Goal: Information Seeking & Learning: Learn about a topic

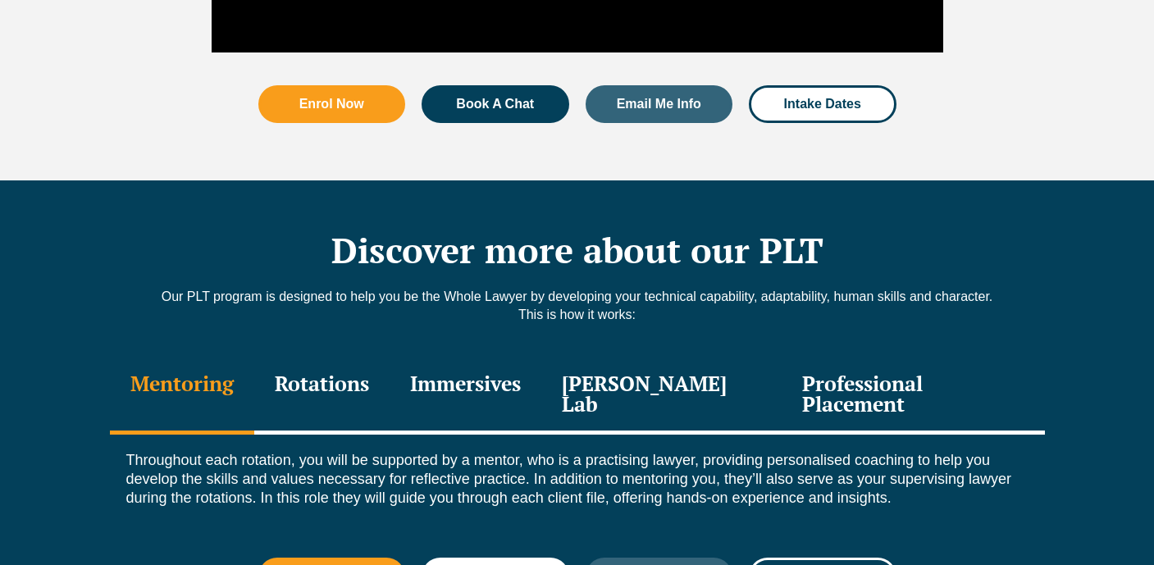
scroll to position [2095, 0]
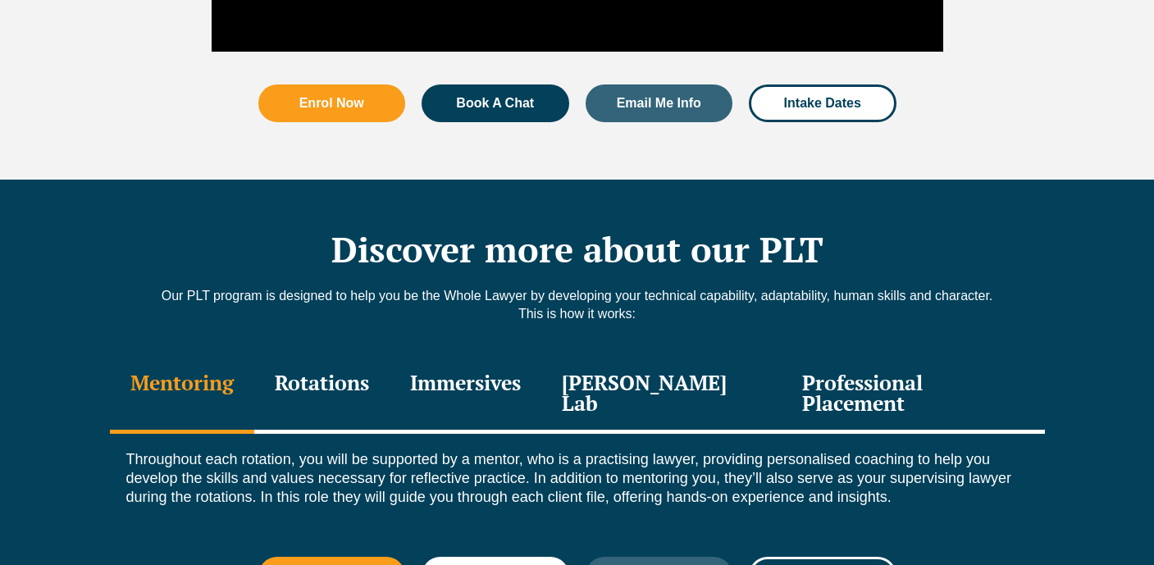
click at [376, 356] on div "Rotations" at bounding box center [321, 395] width 135 height 78
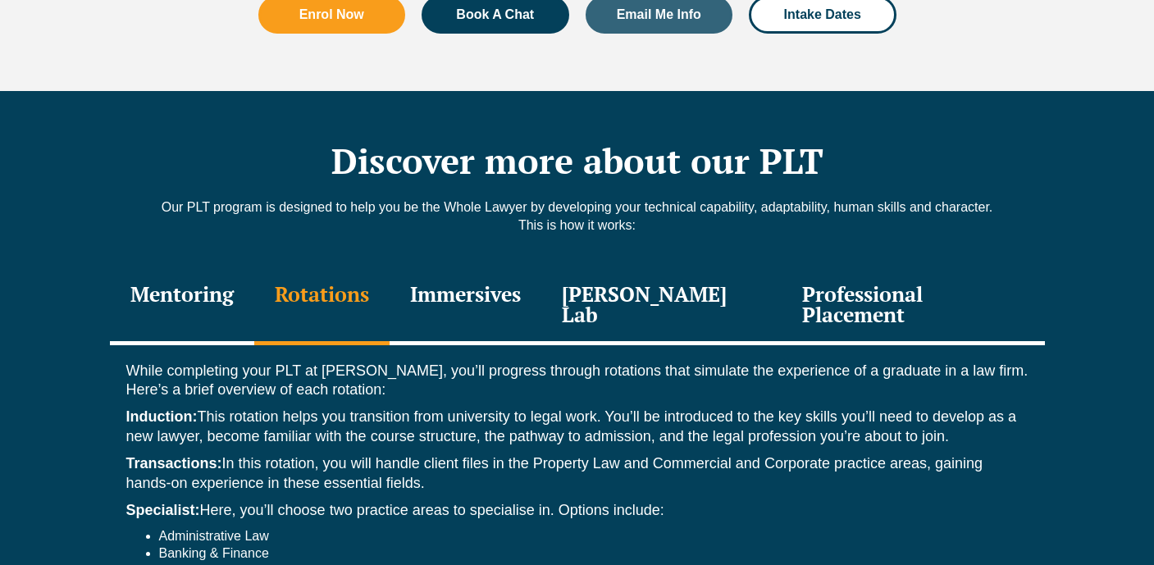
scroll to position [2273, 0]
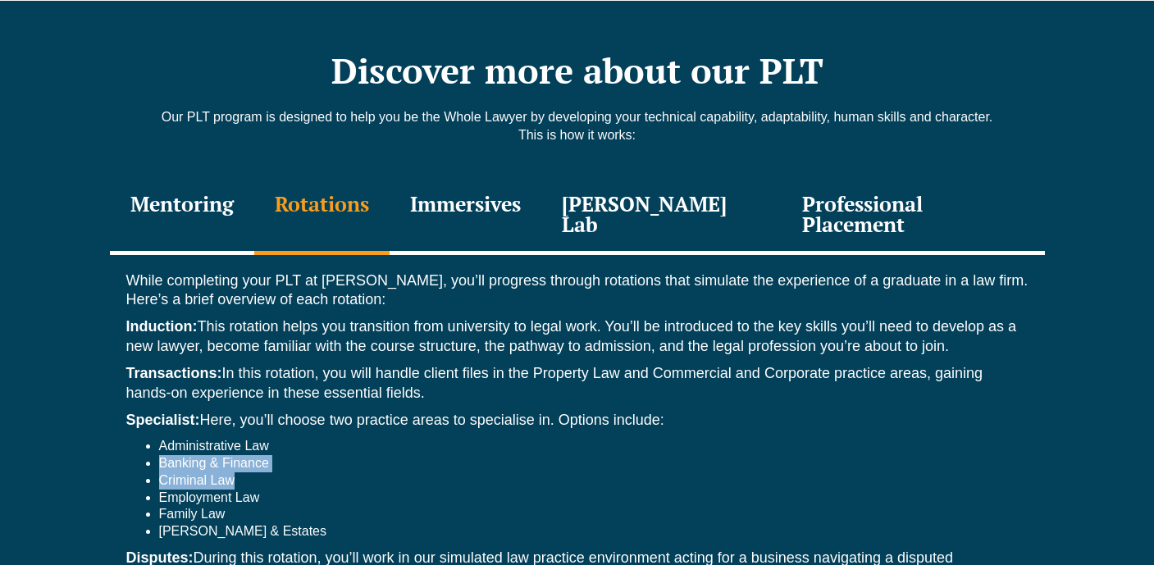
drag, startPoint x: 161, startPoint y: 410, endPoint x: 241, endPoint y: 426, distance: 82.0
click at [241, 438] on ul "Administrative Law Banking & Finance Criminal Law Employment Law Family Law [PE…" at bounding box center [577, 489] width 902 height 103
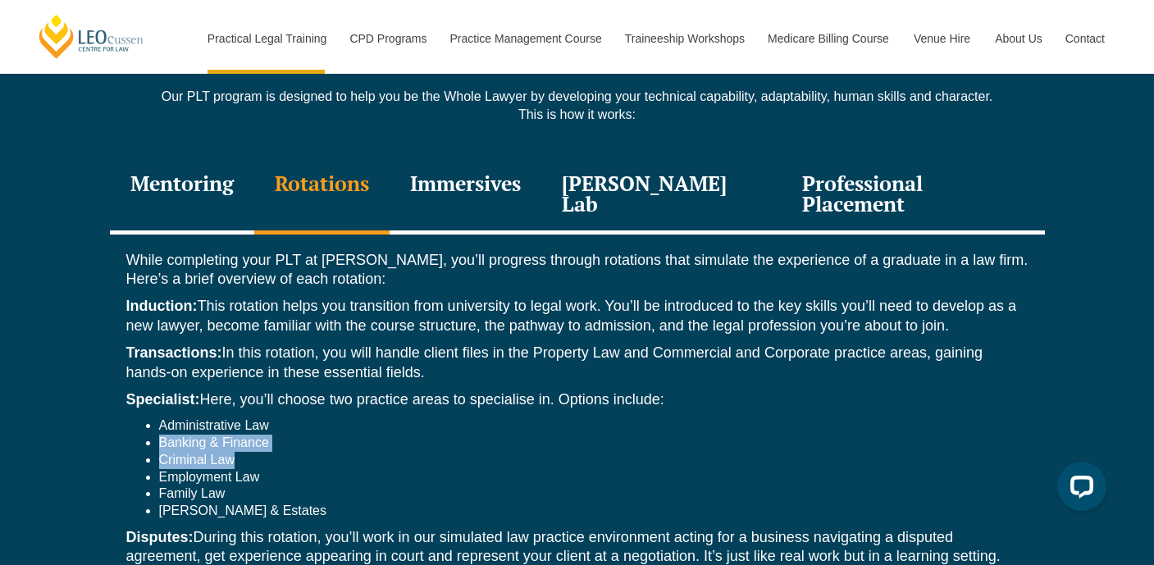
scroll to position [2296, 0]
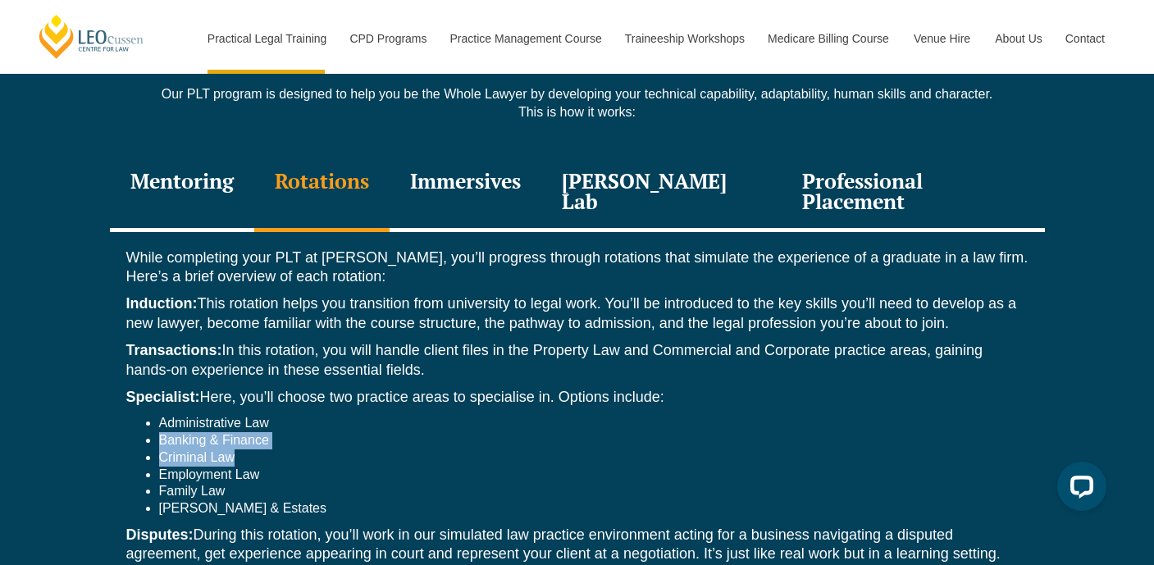
click at [206, 432] on li "Banking & Finance" at bounding box center [593, 440] width 869 height 17
drag, startPoint x: 160, startPoint y: 387, endPoint x: 266, endPoint y: 399, distance: 106.5
click at [266, 415] on ul "Administrative Law Banking & Finance Criminal Law Employment Law Family Law [PE…" at bounding box center [577, 466] width 902 height 103
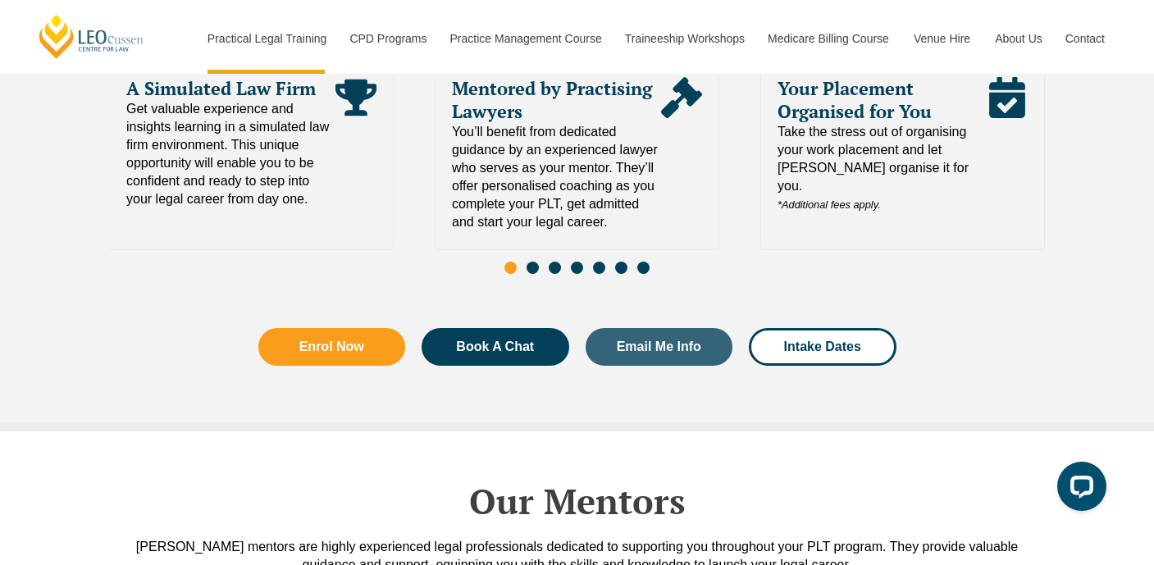
scroll to position [3994, 0]
